Goal: Information Seeking & Learning: Compare options

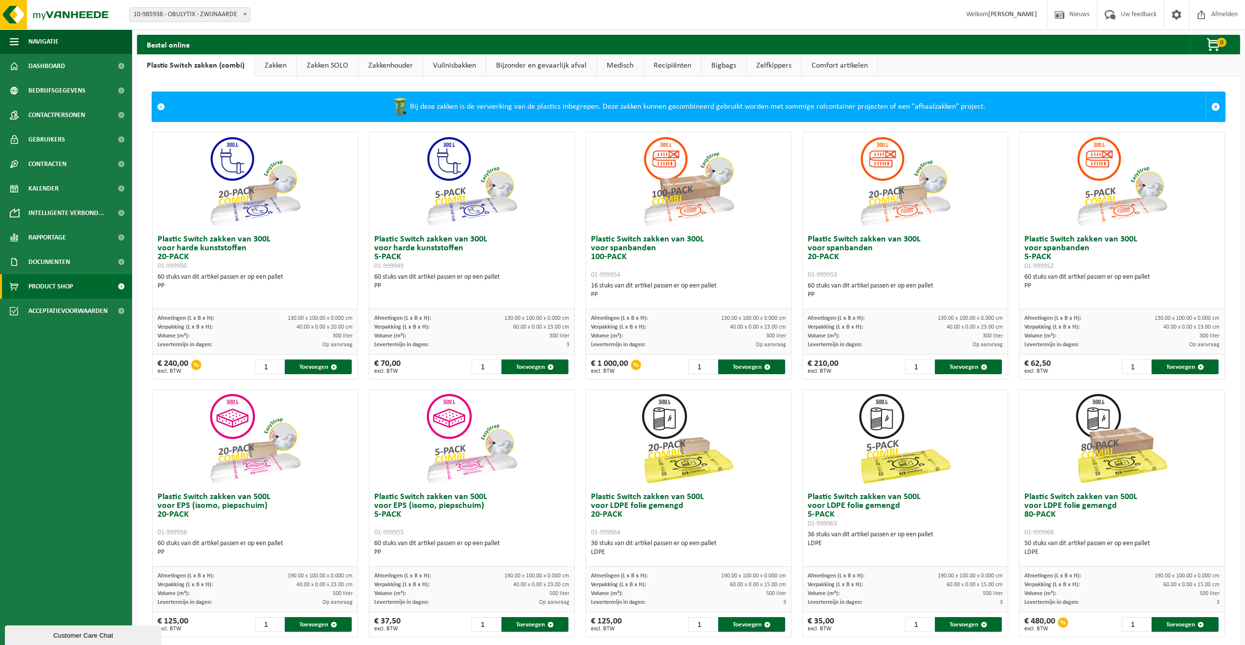
drag, startPoint x: 446, startPoint y: 63, endPoint x: 594, endPoint y: 124, distance: 159.5
click at [446, 63] on link "Vuilnisbakken" at bounding box center [454, 65] width 63 height 23
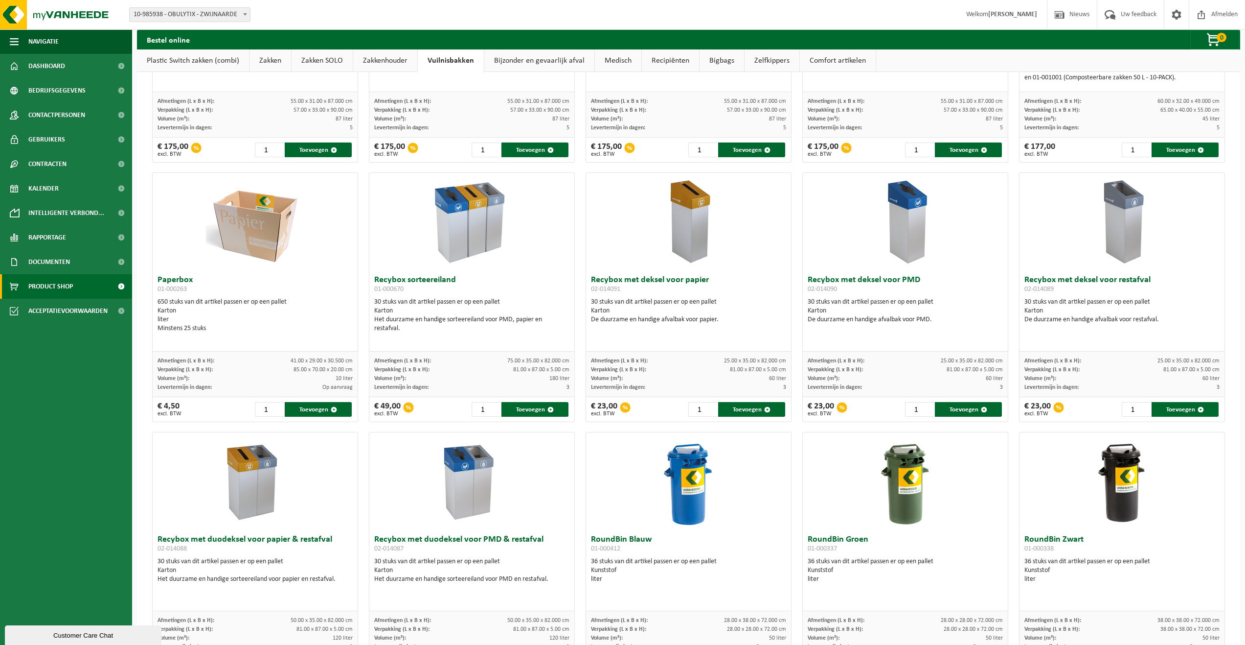
scroll to position [196, 0]
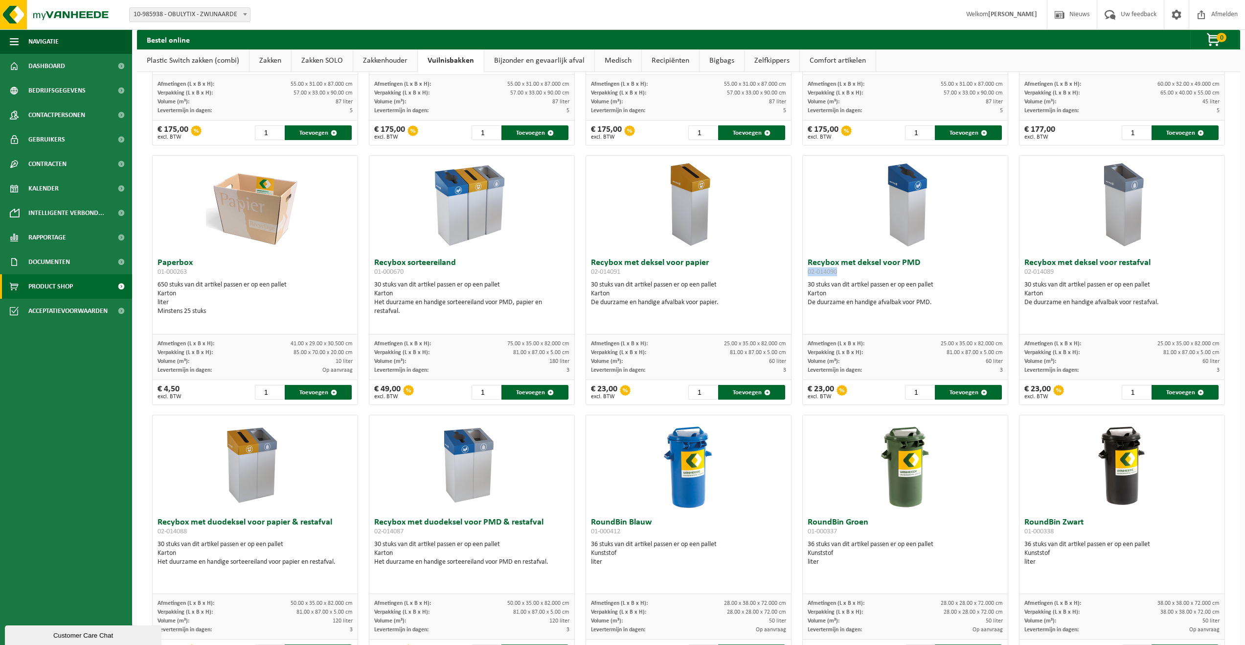
drag, startPoint x: 802, startPoint y: 274, endPoint x: 846, endPoint y: 273, distance: 44.1
click at [846, 273] on div "Recybox met deksel voor PMD 02-014090 30 stuks van dit artikel passen er op een…" at bounding box center [905, 294] width 205 height 81
drag, startPoint x: 804, startPoint y: 263, endPoint x: 917, endPoint y: 271, distance: 113.8
click at [917, 271] on h3 "Recybox met deksel voor PMD 02-014090" at bounding box center [905, 268] width 195 height 20
copy h3 "Recybox met deksel voor PMD 02-014090"
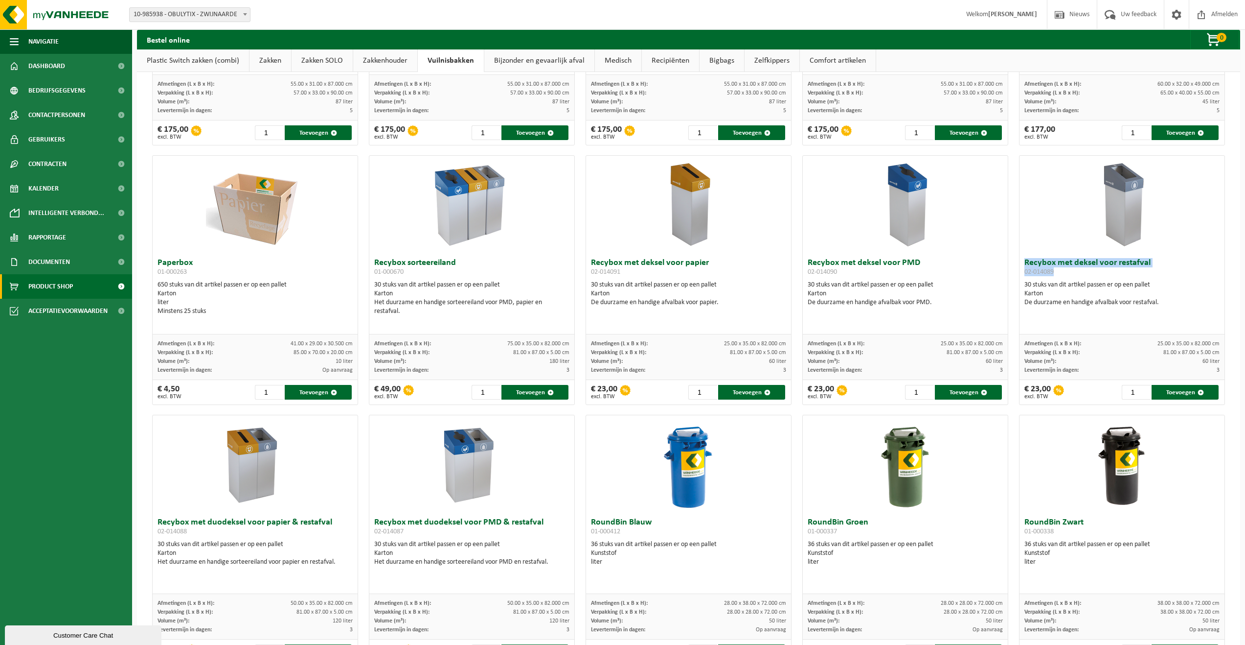
drag, startPoint x: 1021, startPoint y: 262, endPoint x: 1144, endPoint y: 268, distance: 123.5
click at [1144, 268] on h3 "Recybox met deksel voor restafval 02-014089" at bounding box center [1122, 268] width 195 height 20
copy h3 "Recybox met deksel voor restafval 02-014089"
